Goal: Information Seeking & Learning: Compare options

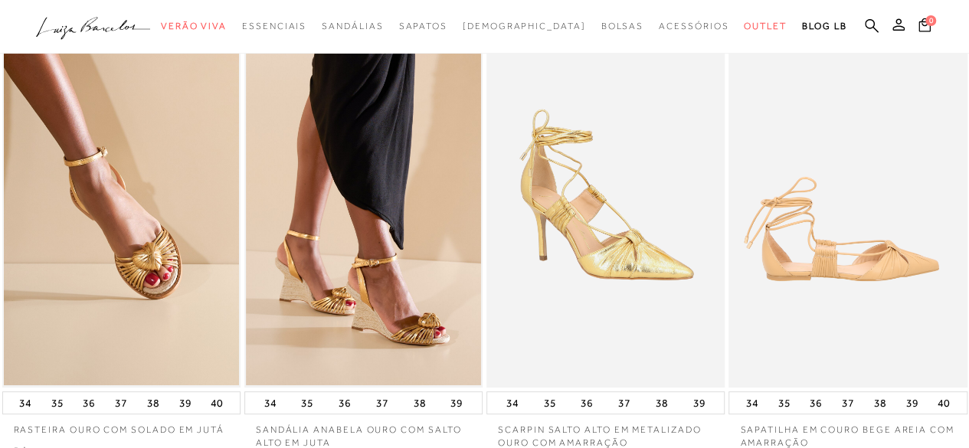
scroll to position [153, 0]
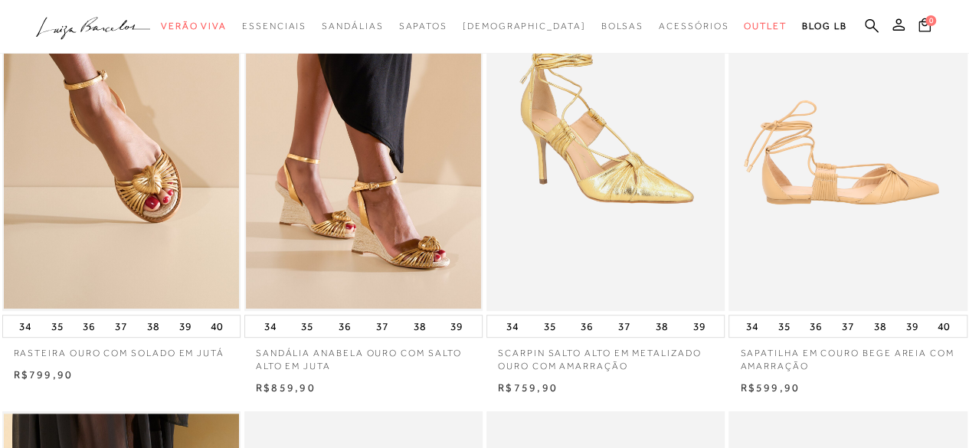
click at [829, 234] on img at bounding box center [848, 133] width 237 height 358
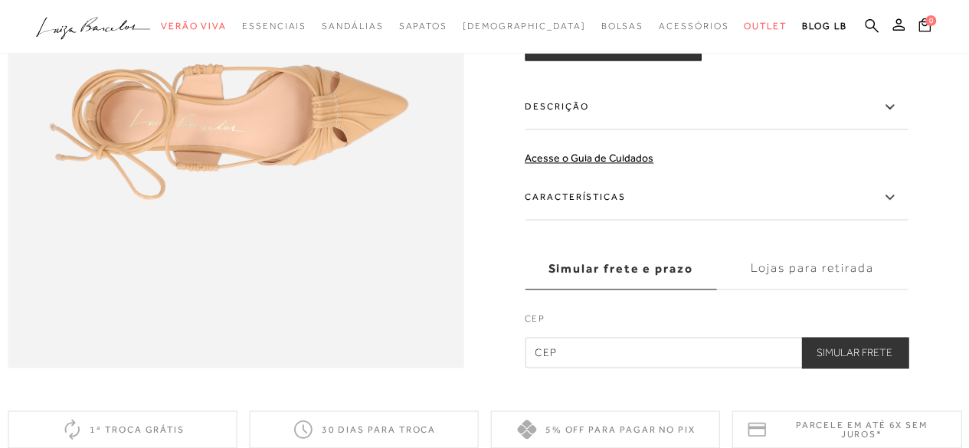
scroll to position [1149, 0]
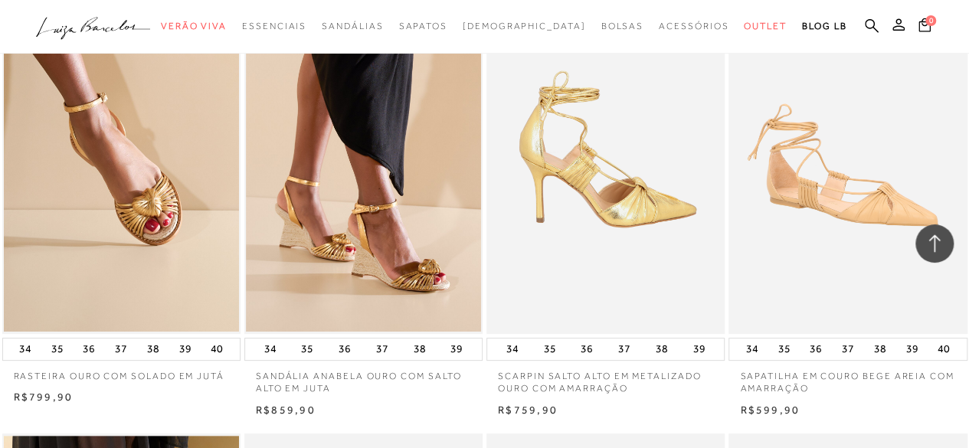
scroll to position [2912, 0]
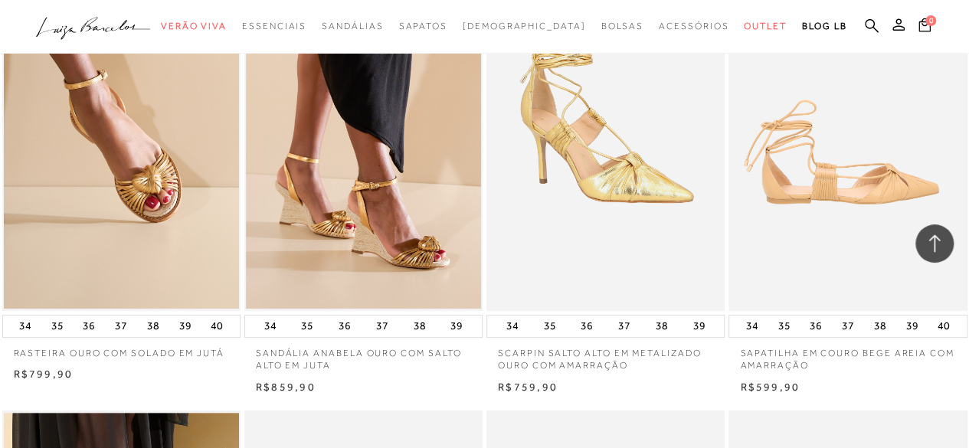
click at [874, 186] on img at bounding box center [848, 132] width 237 height 358
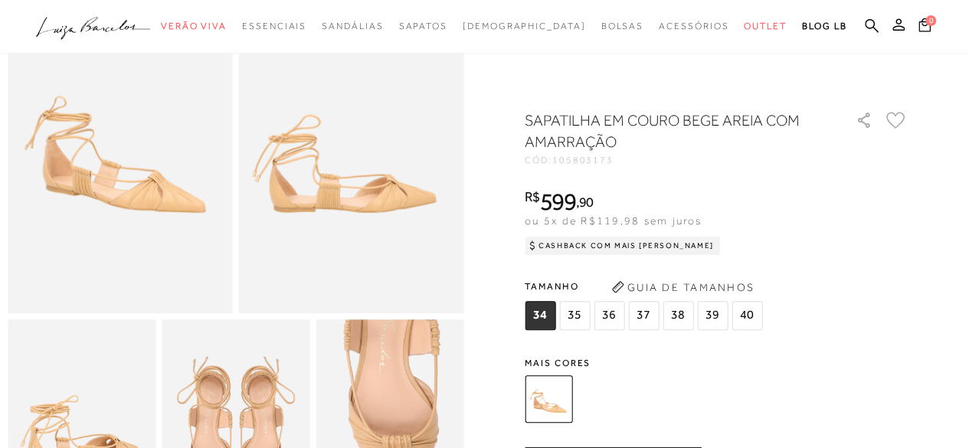
scroll to position [153, 0]
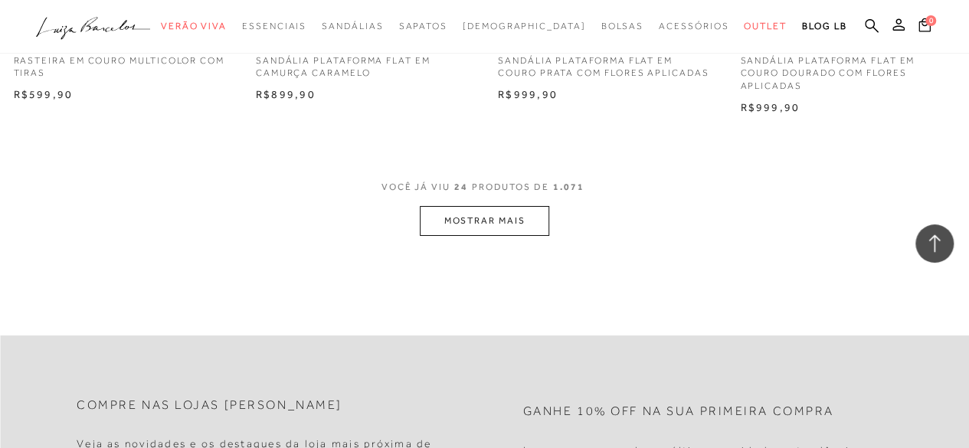
scroll to position [2733, 0]
click at [500, 226] on button "MOSTRAR MAIS" at bounding box center [484, 222] width 129 height 30
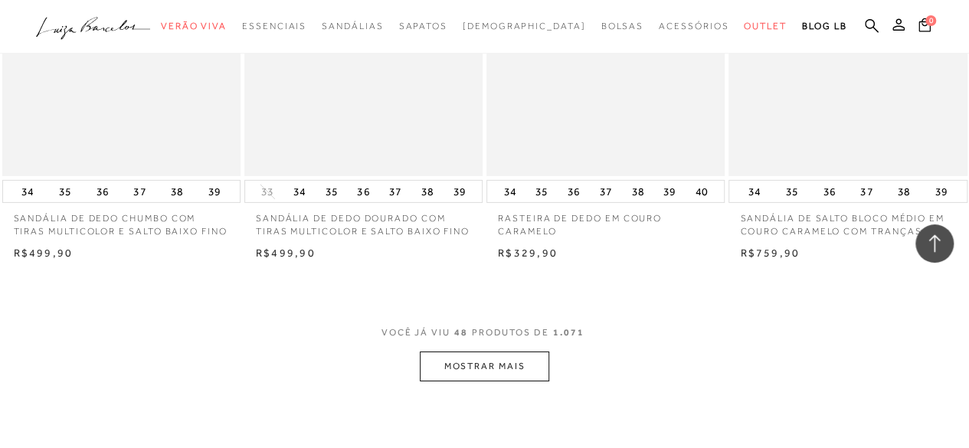
scroll to position [5492, 0]
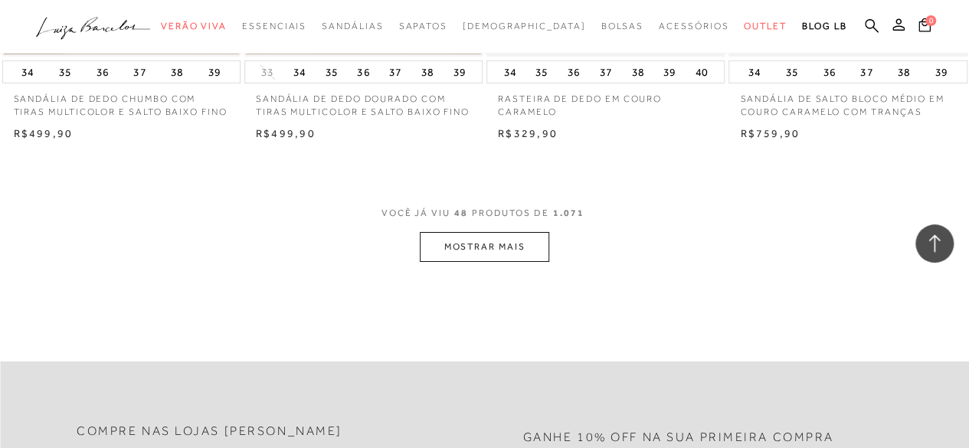
click at [501, 250] on button "MOSTRAR MAIS" at bounding box center [484, 247] width 129 height 30
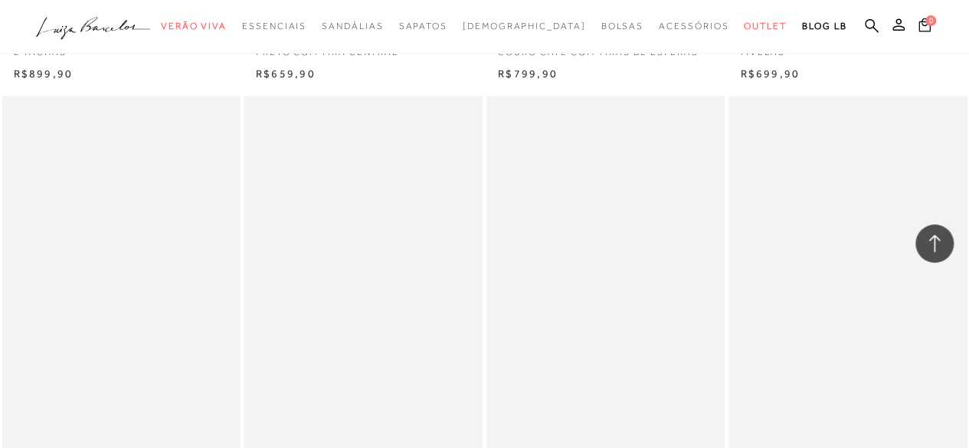
scroll to position [7484, 0]
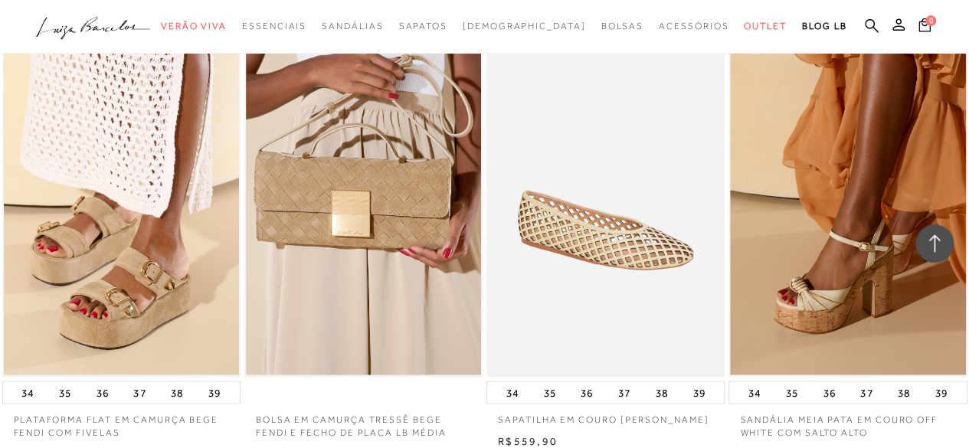
click at [628, 352] on img at bounding box center [606, 199] width 237 height 358
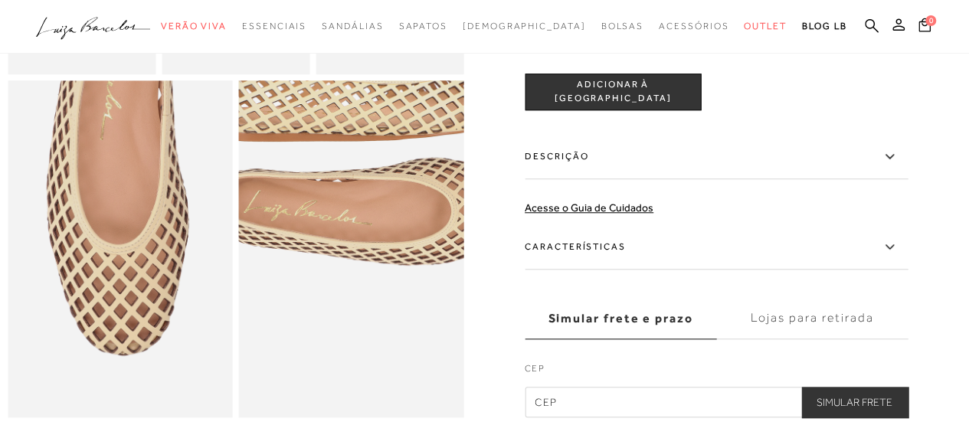
scroll to position [766, 0]
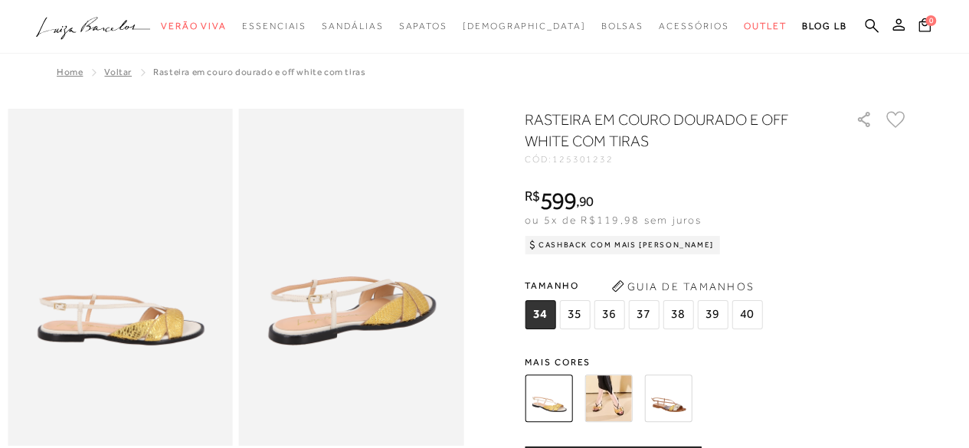
click at [671, 407] on img at bounding box center [668, 399] width 48 height 48
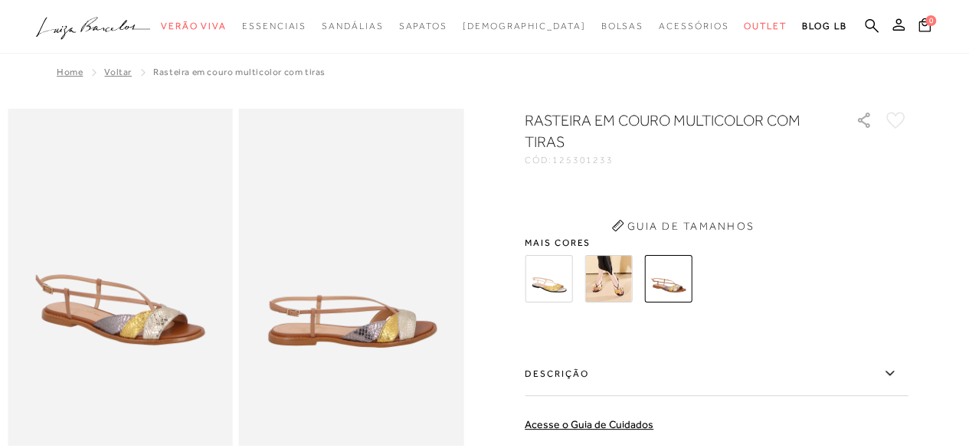
click at [633, 404] on div "RASTEIRA EM COURO MULTICOLOR COM TIRAS CÓD: 125301233 × É necessário selecionar…" at bounding box center [716, 372] width 383 height 525
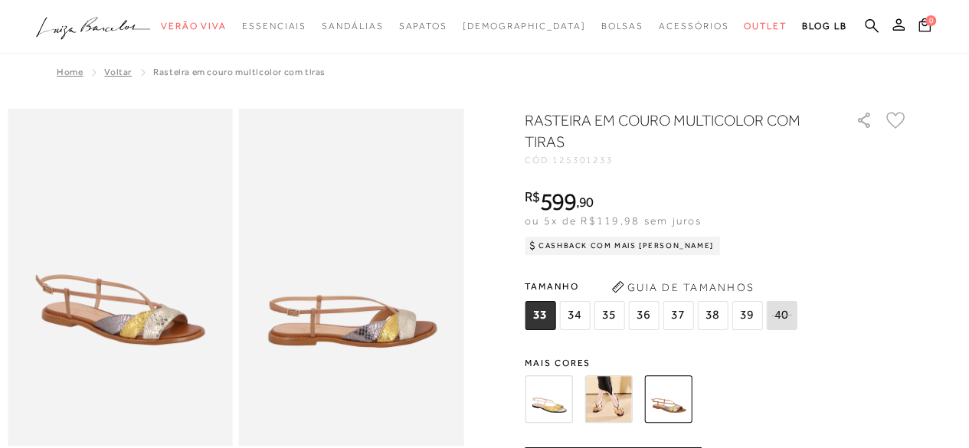
click at [605, 398] on img at bounding box center [609, 399] width 48 height 48
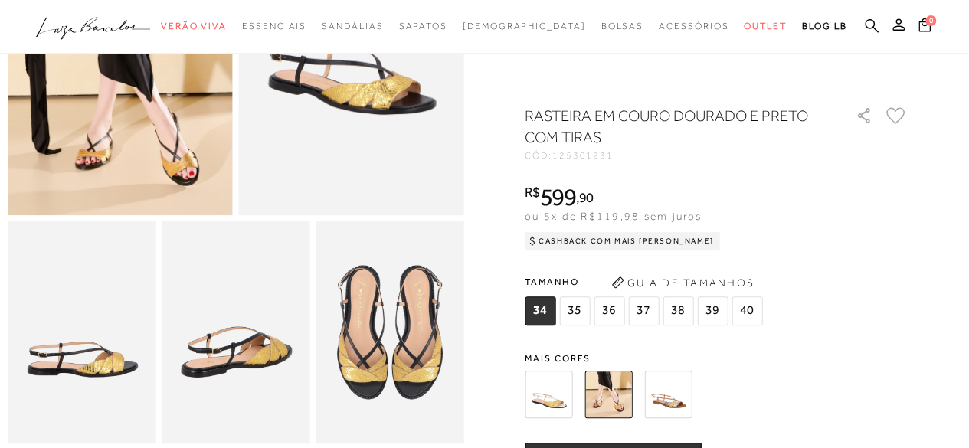
scroll to position [230, 0]
click at [565, 387] on img at bounding box center [549, 396] width 48 height 48
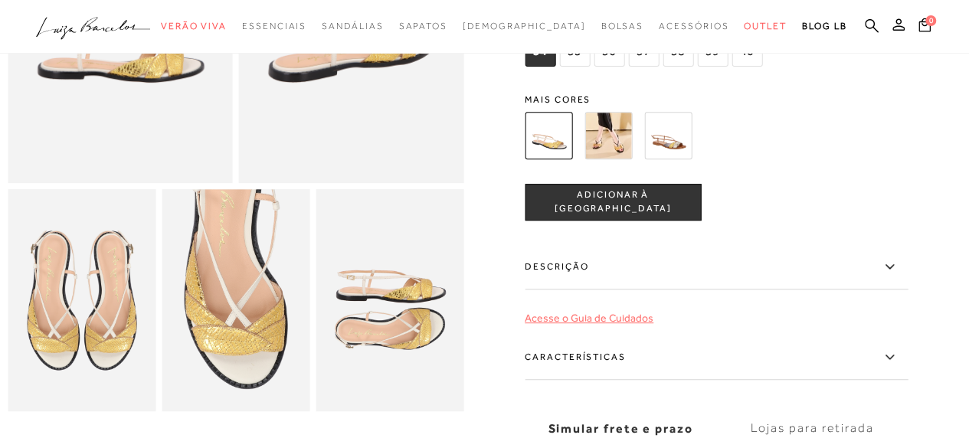
scroll to position [230, 0]
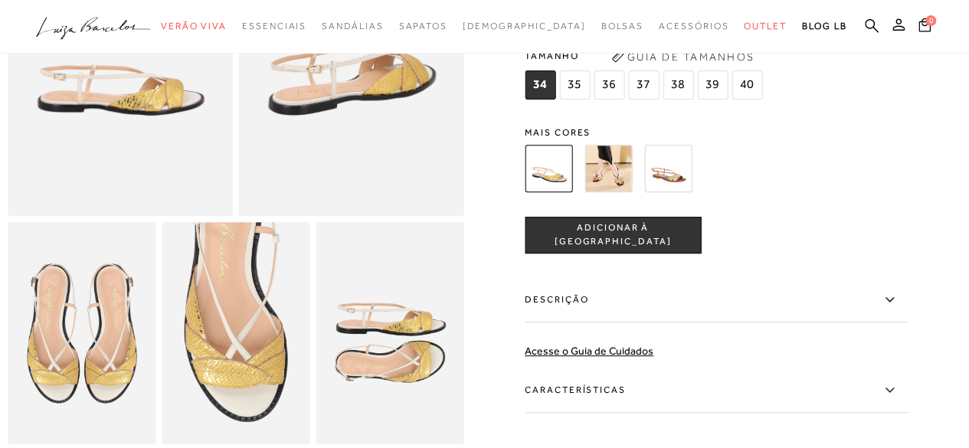
click at [622, 167] on img at bounding box center [609, 169] width 48 height 48
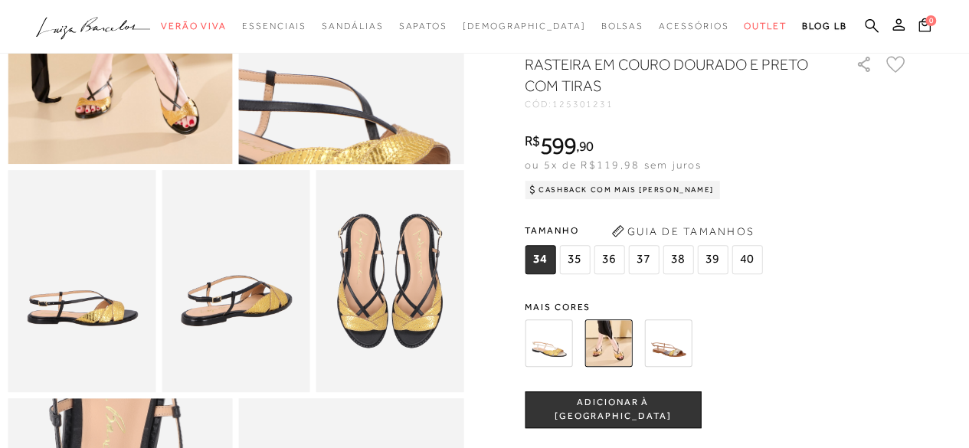
scroll to position [307, 0]
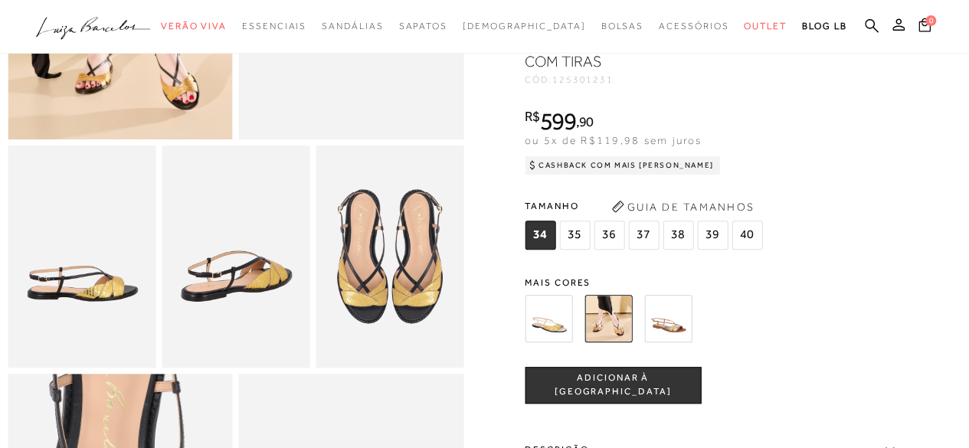
click at [676, 342] on img at bounding box center [668, 319] width 48 height 48
